Goal: Information Seeking & Learning: Learn about a topic

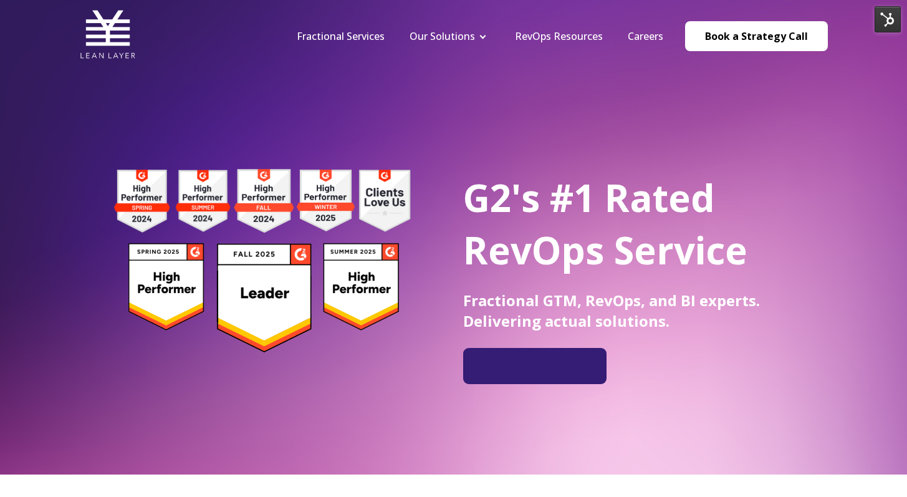
click at [542, 47] on nav "Fractional Services Our Solutions Revenue Tech Revenue Analytics Revenue Strate…" at bounding box center [556, 35] width 544 height 59
click at [541, 43] on nav "Fractional Services Our Solutions Revenue Tech Revenue Analytics Revenue Strate…" at bounding box center [556, 35] width 544 height 59
click at [538, 40] on link "RevOps Resources" at bounding box center [559, 36] width 88 height 14
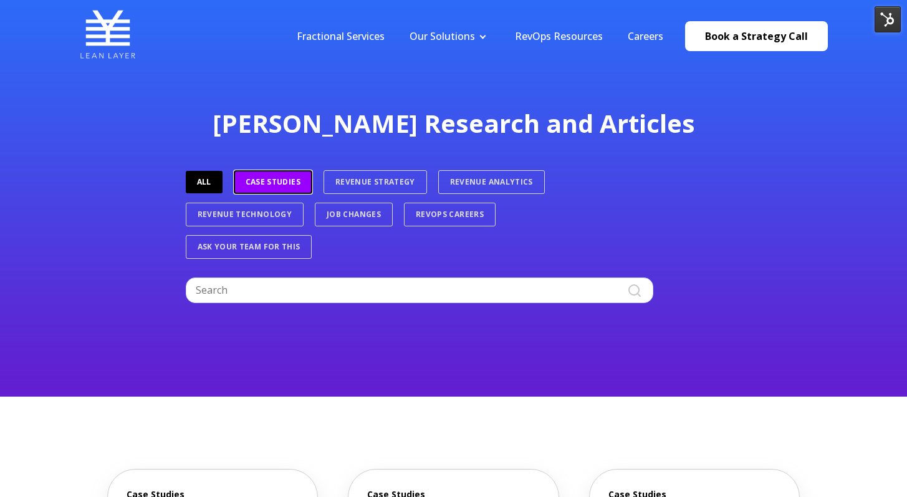
click at [254, 186] on link "Case Studies" at bounding box center [273, 182] width 79 height 24
click at [292, 292] on input "Search" at bounding box center [420, 289] width 468 height 25
type input "pipeline"
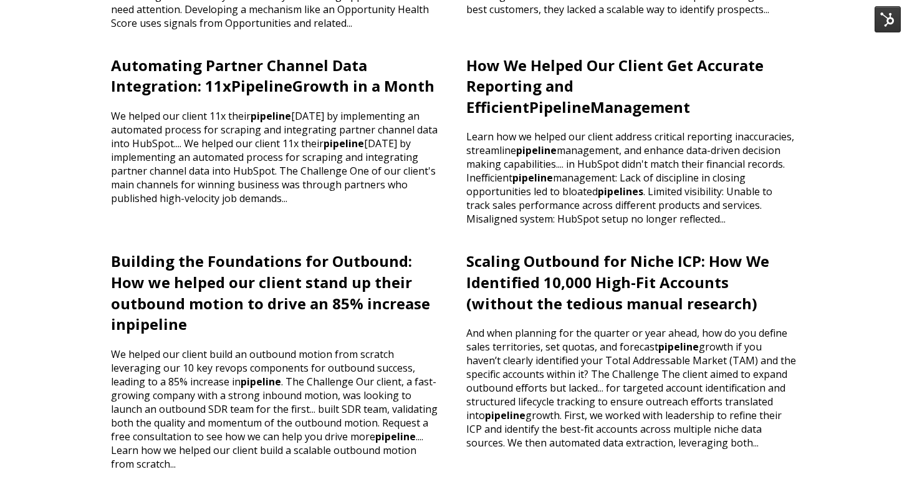
scroll to position [335, 0]
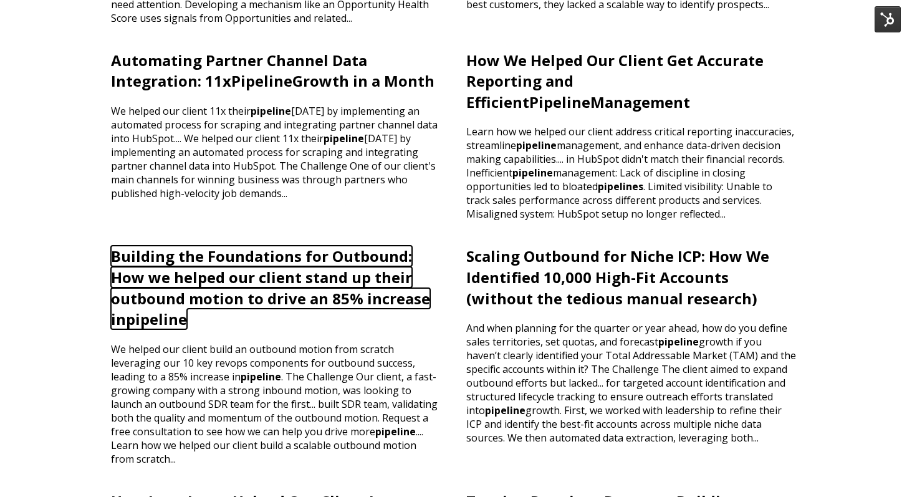
click at [360, 271] on link "Building the Foundations for Outbound: How we helped our client stand up their …" at bounding box center [270, 288] width 319 height 84
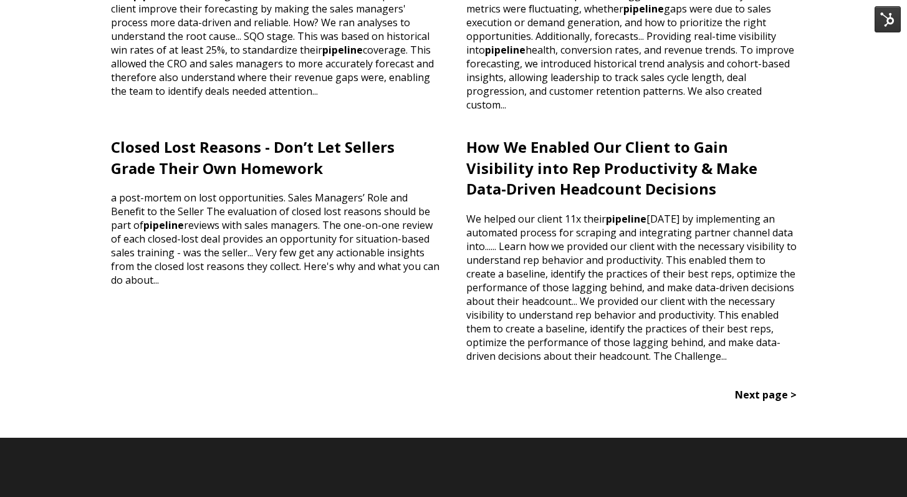
scroll to position [904, 0]
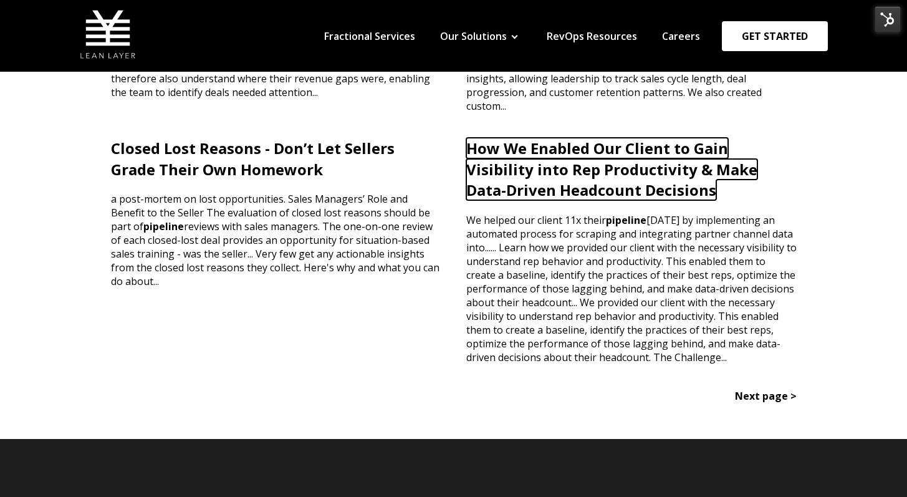
click at [512, 183] on link "How We Enabled Our Client to Gain Visibility into Rep Productivity & Make Data-…" at bounding box center [611, 169] width 291 height 62
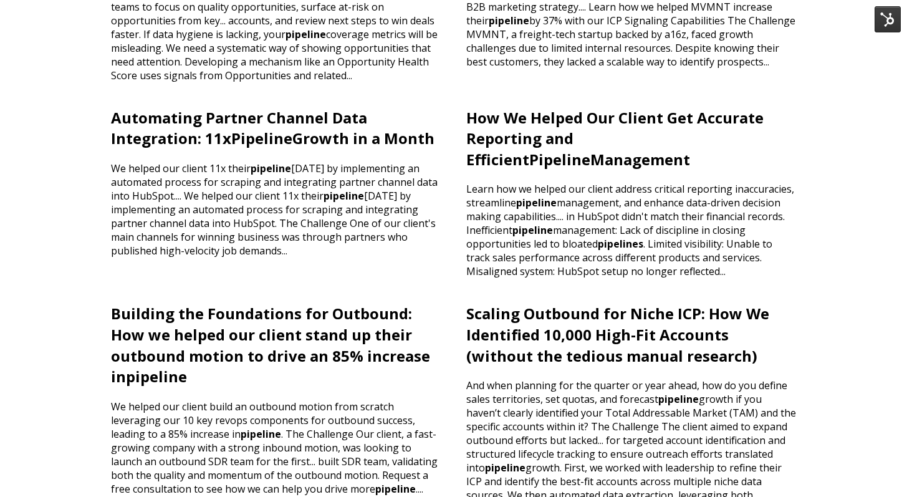
scroll to position [303, 0]
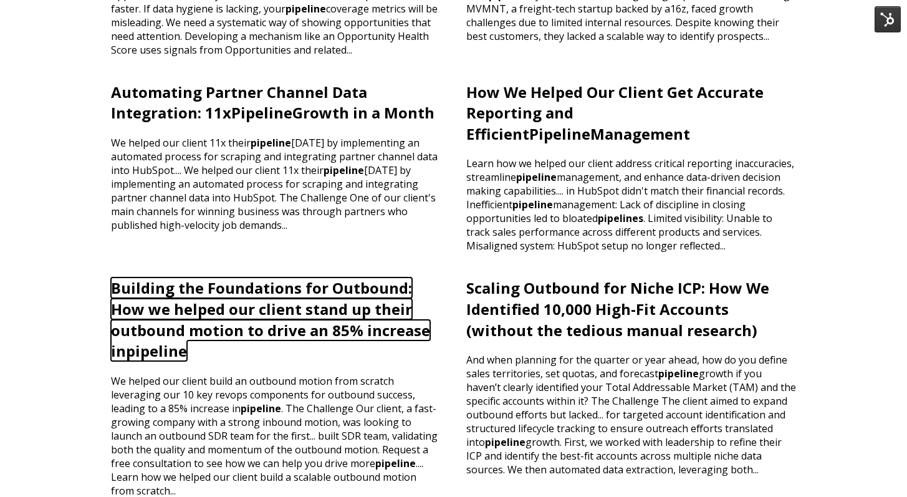
click at [349, 312] on link "Building the Foundations for Outbound: How we helped our client stand up their …" at bounding box center [270, 319] width 319 height 84
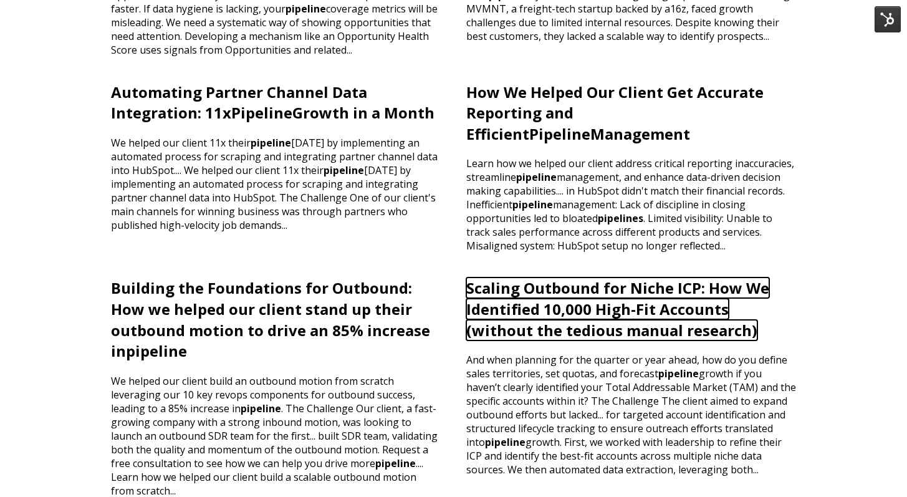
click at [467, 301] on link "Scaling Outbound for Niche ICP: How We Identified 10,000 High-Fit Accounts (wit…" at bounding box center [617, 308] width 303 height 62
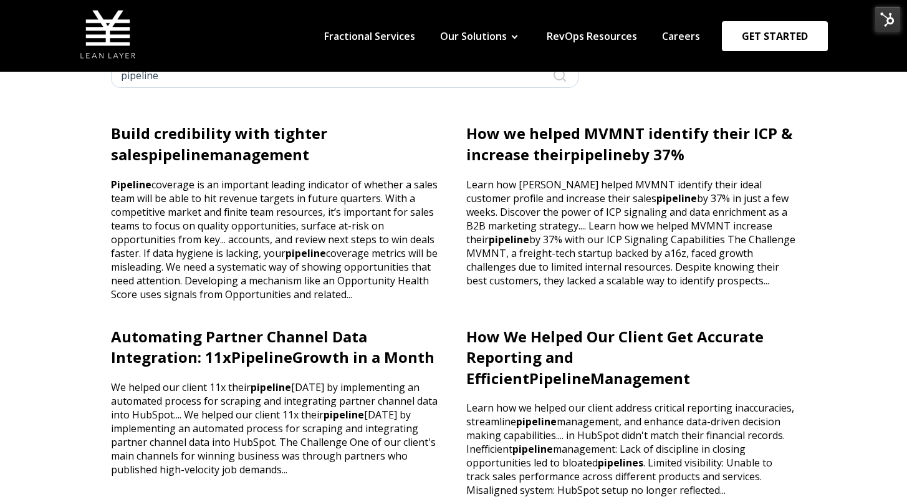
scroll to position [0, 0]
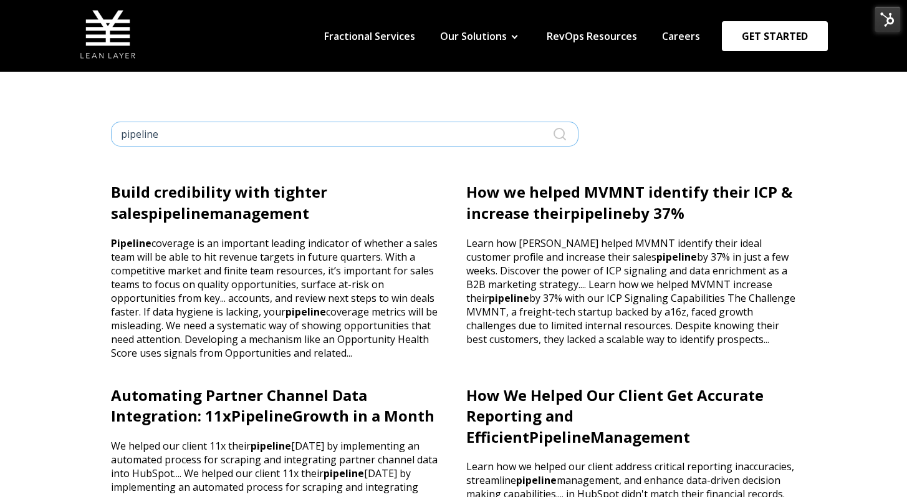
click at [453, 122] on input "pipeline" at bounding box center [345, 134] width 468 height 25
type input "mature"
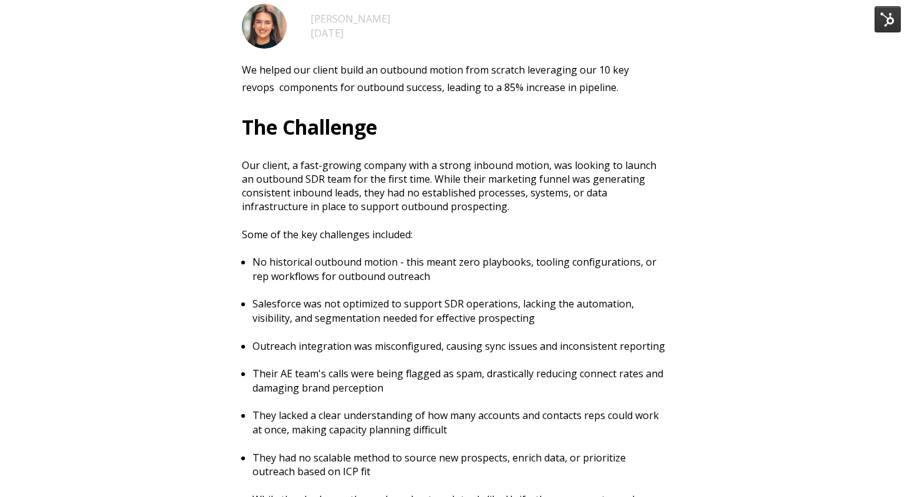
scroll to position [425, 0]
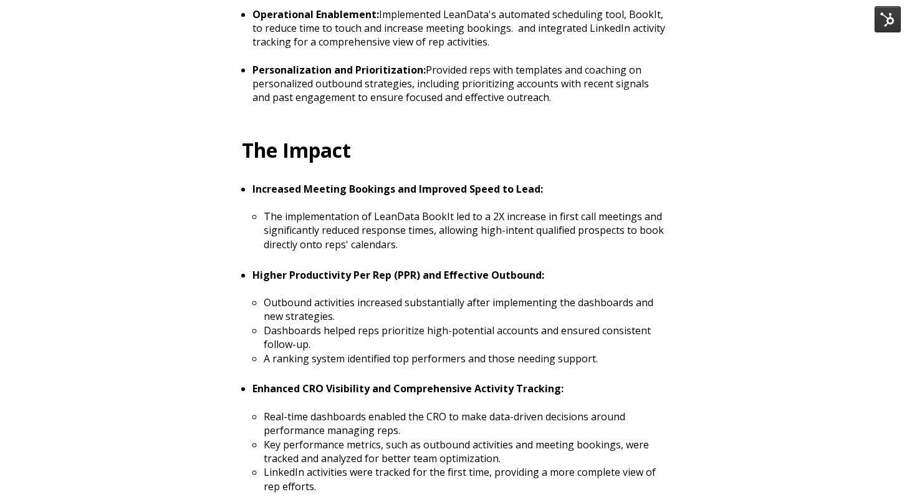
scroll to position [1762, 0]
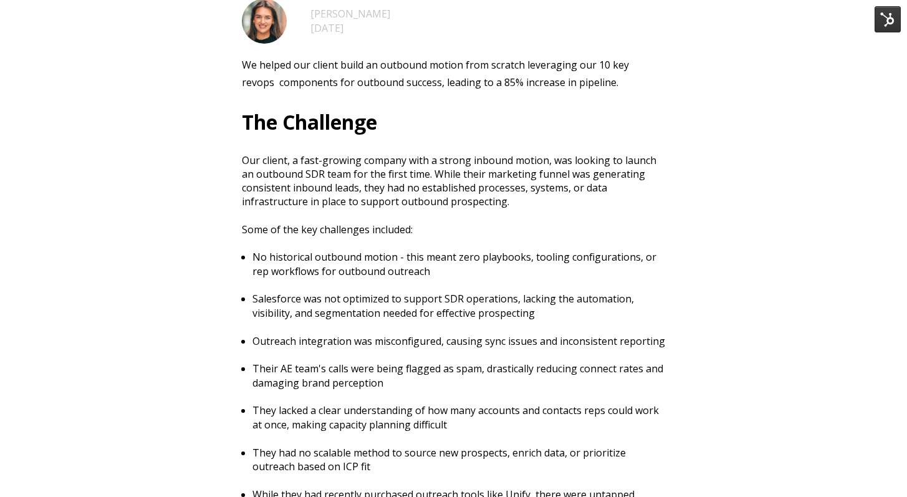
scroll to position [609, 0]
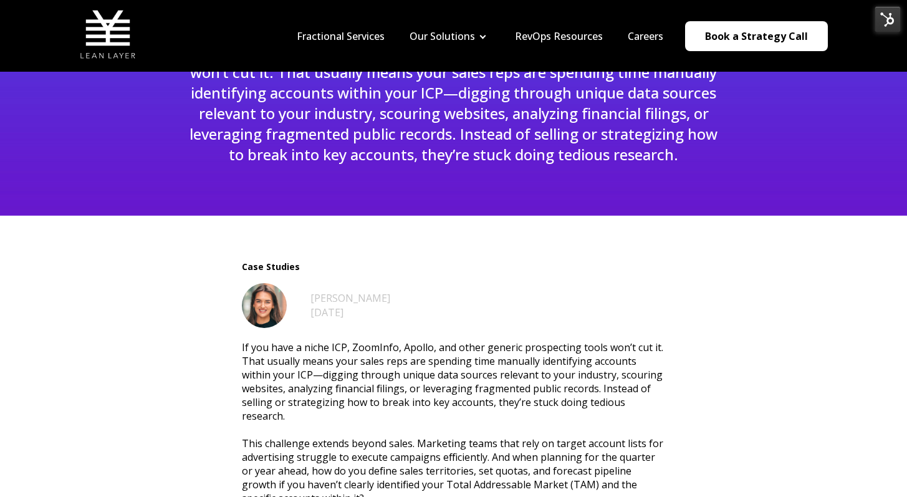
scroll to position [5, 0]
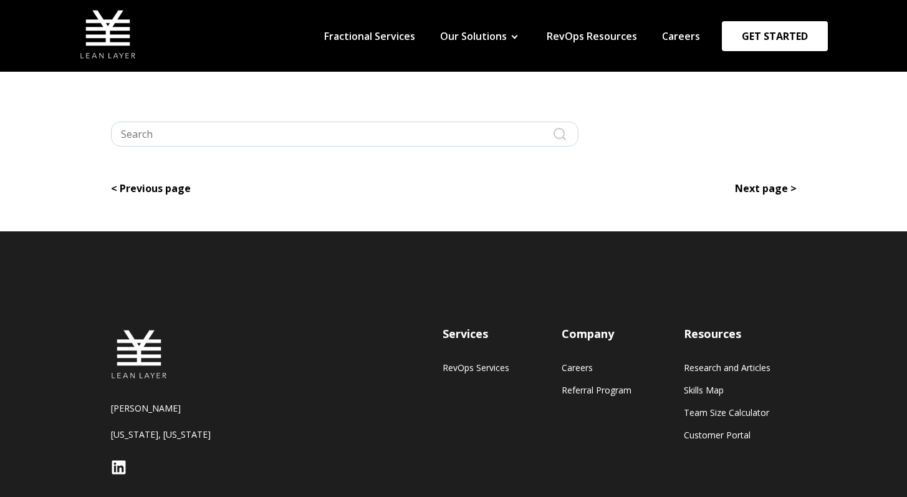
type input "mature"
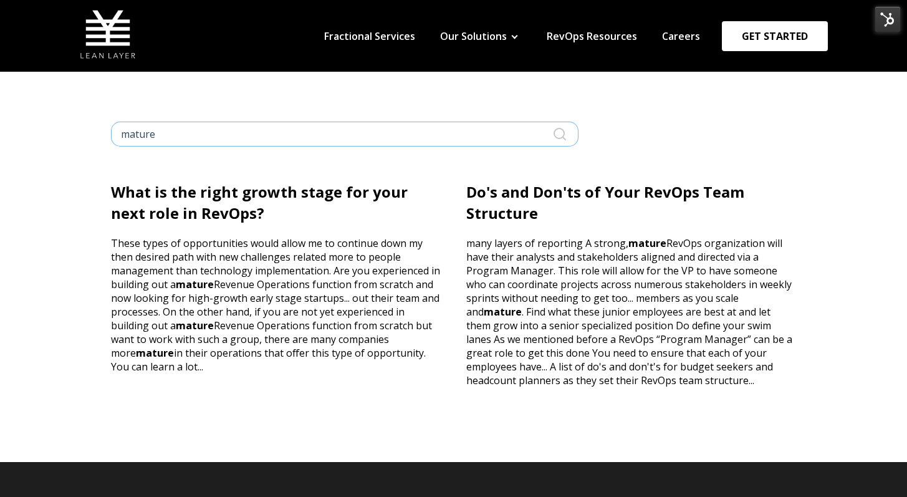
click at [418, 124] on input "mature" at bounding box center [345, 134] width 468 height 25
type input "growth"
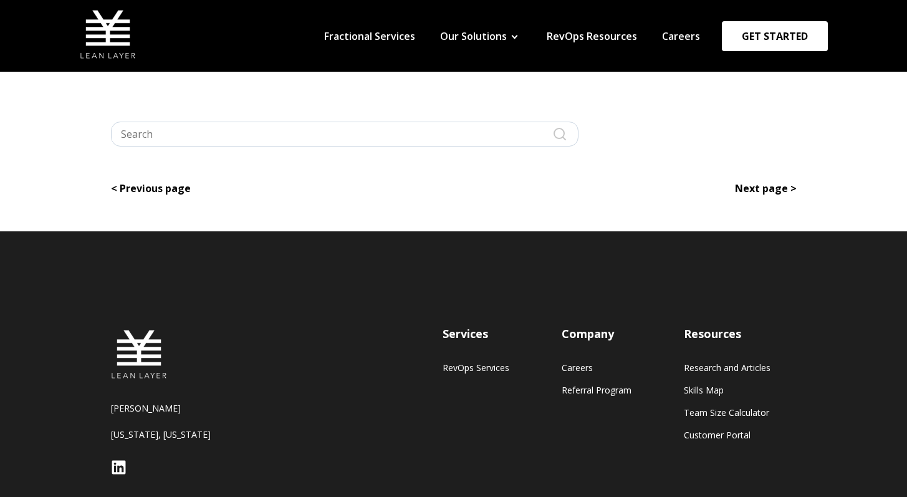
type input "growth"
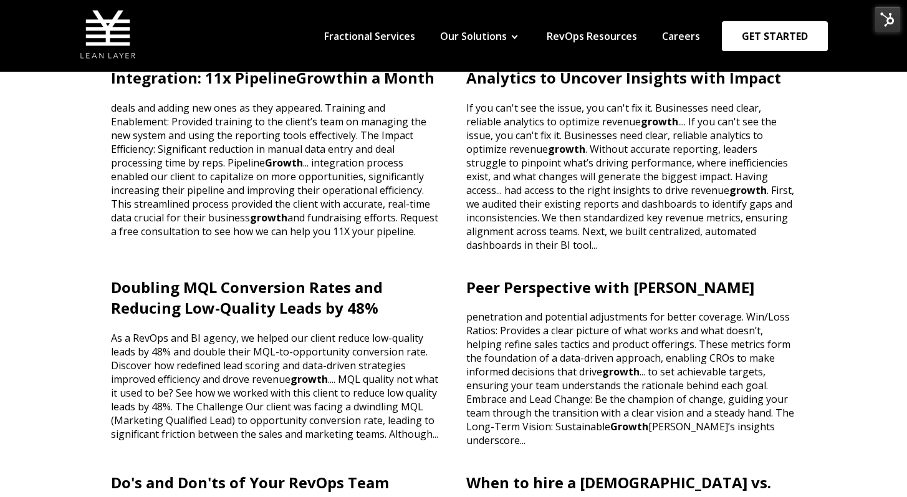
scroll to position [312, 0]
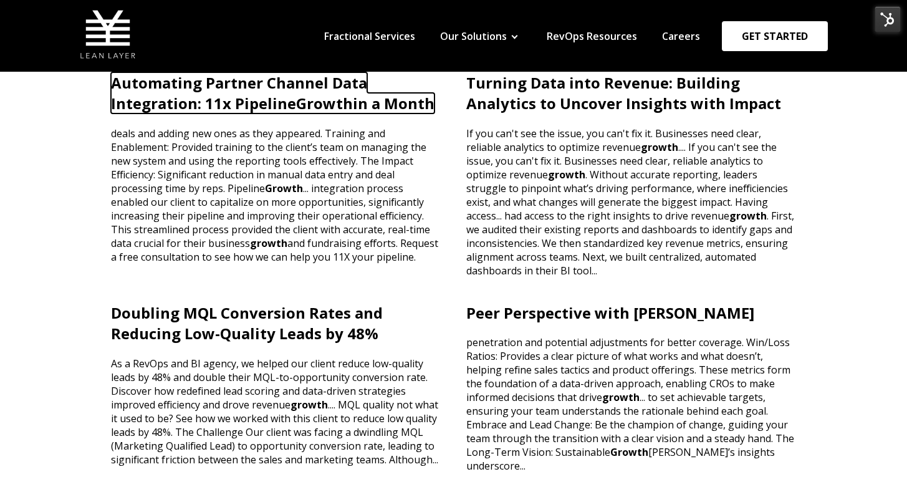
click at [349, 96] on span "Growth" at bounding box center [324, 103] width 57 height 21
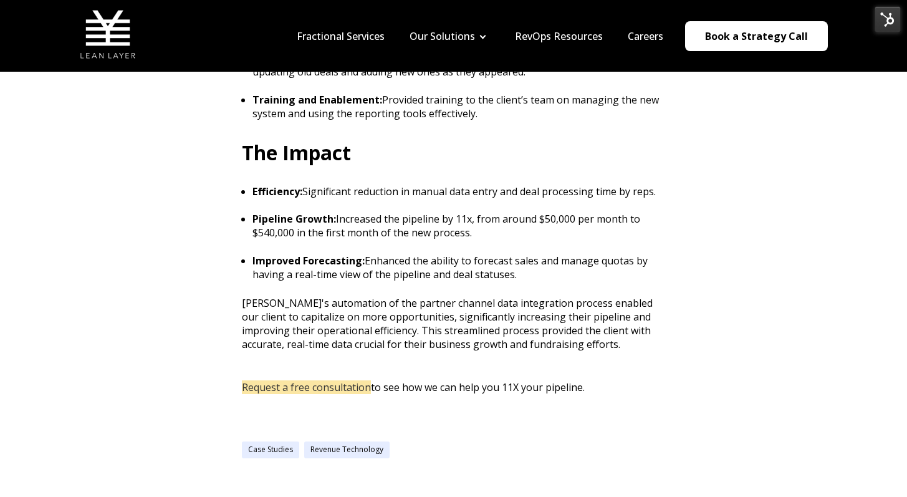
scroll to position [937, 0]
